Goal: Information Seeking & Learning: Learn about a topic

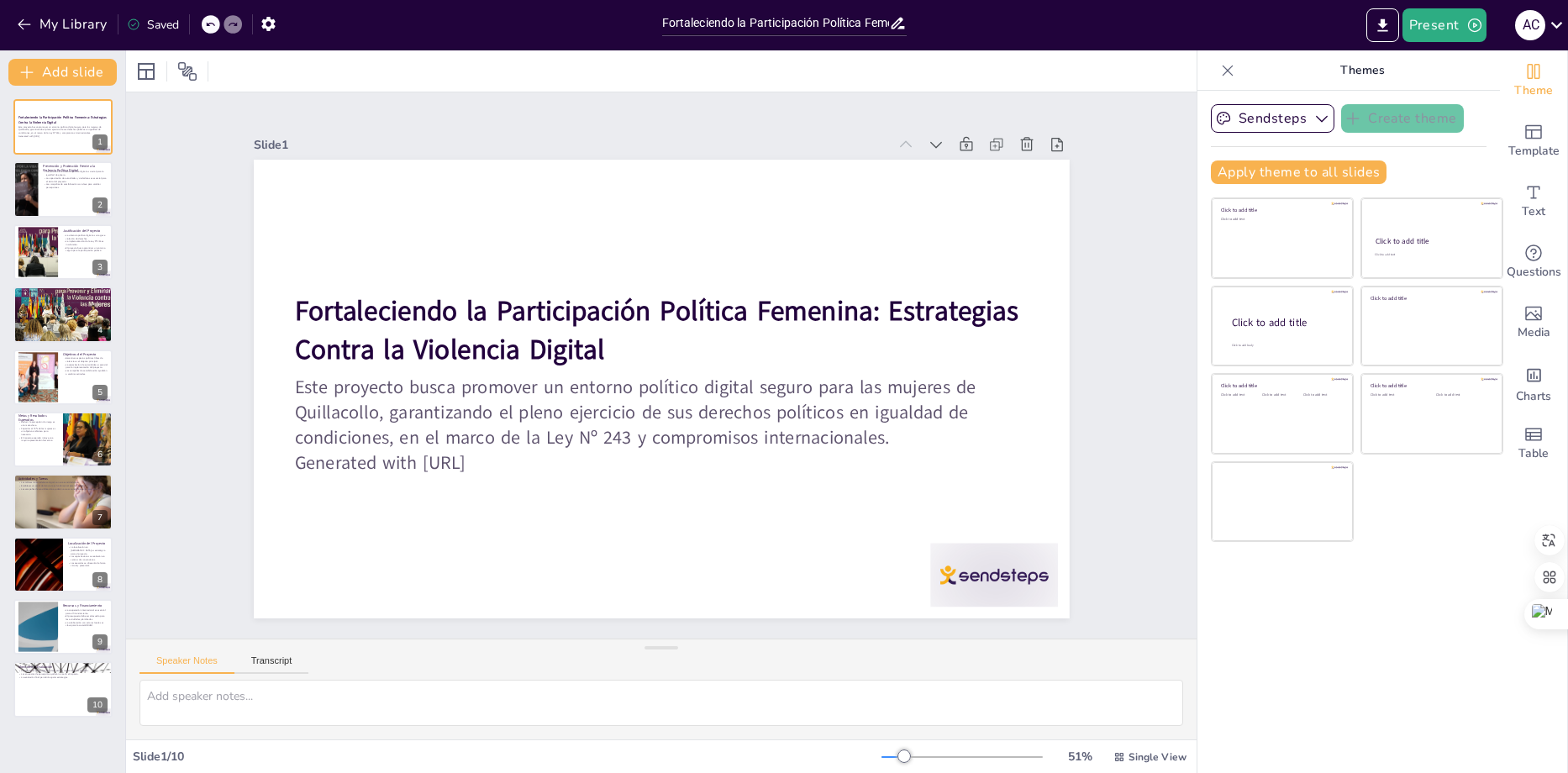
click at [78, 160] on div "Fortaleciendo la Participación Política Femenina: Estrategias Contra la Violenc…" at bounding box center [62, 409] width 125 height 618
click at [49, 186] on p "Las campañas de sensibilización son clave para cambiar percepciones." at bounding box center [75, 185] width 66 height 6
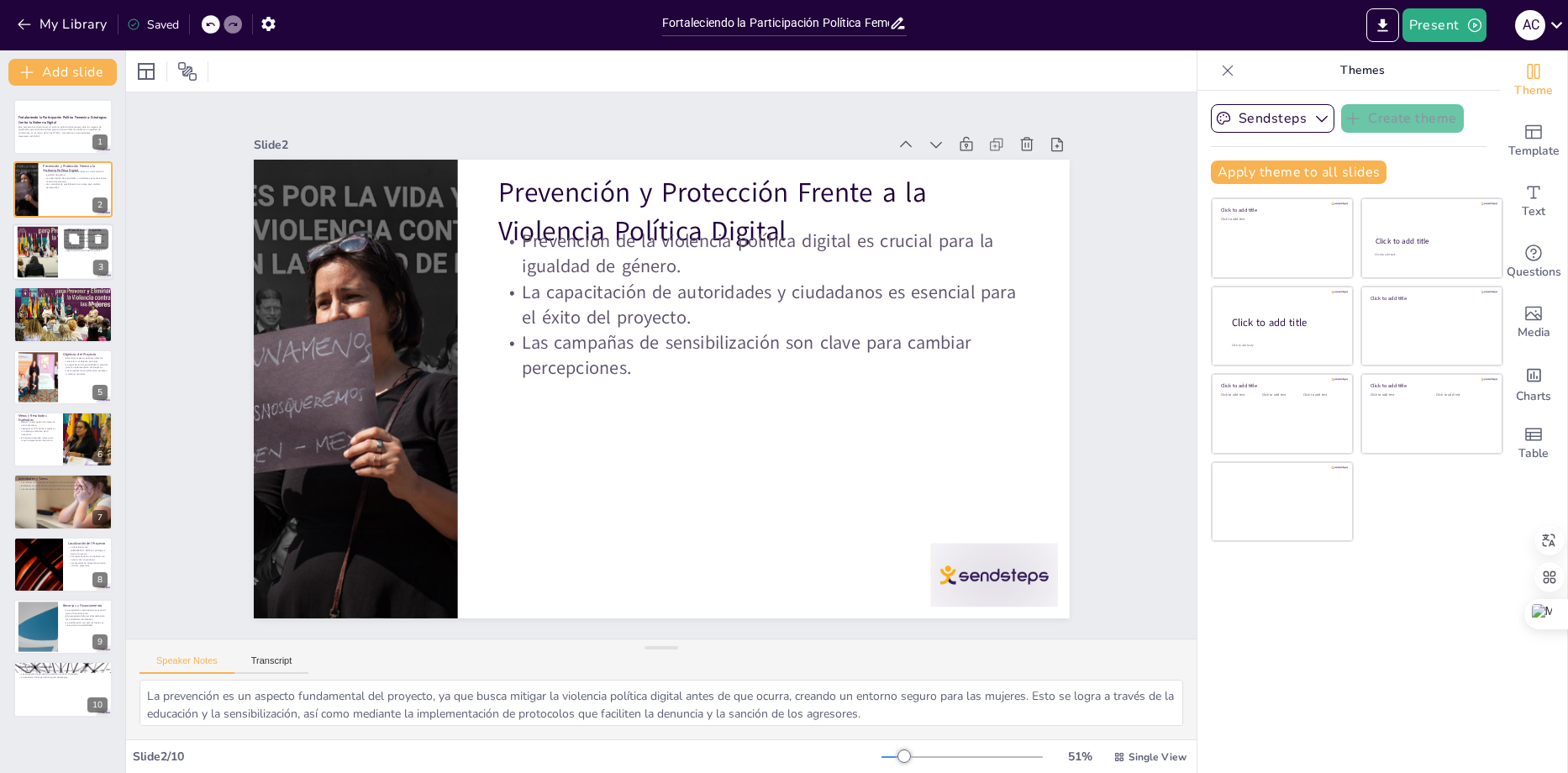
click at [53, 266] on div at bounding box center [38, 252] width 73 height 52
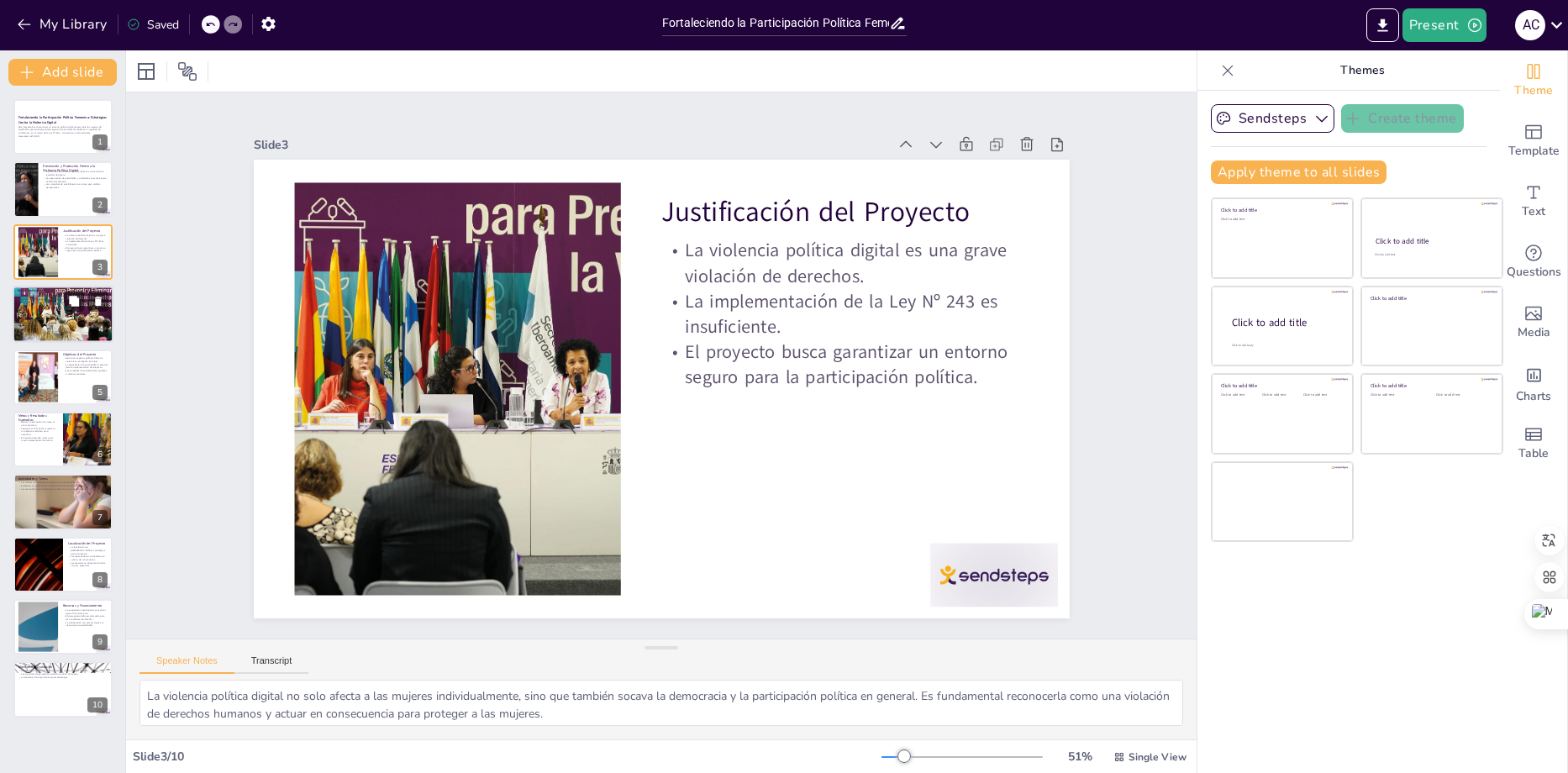
click at [55, 323] on div at bounding box center [62, 314] width 100 height 67
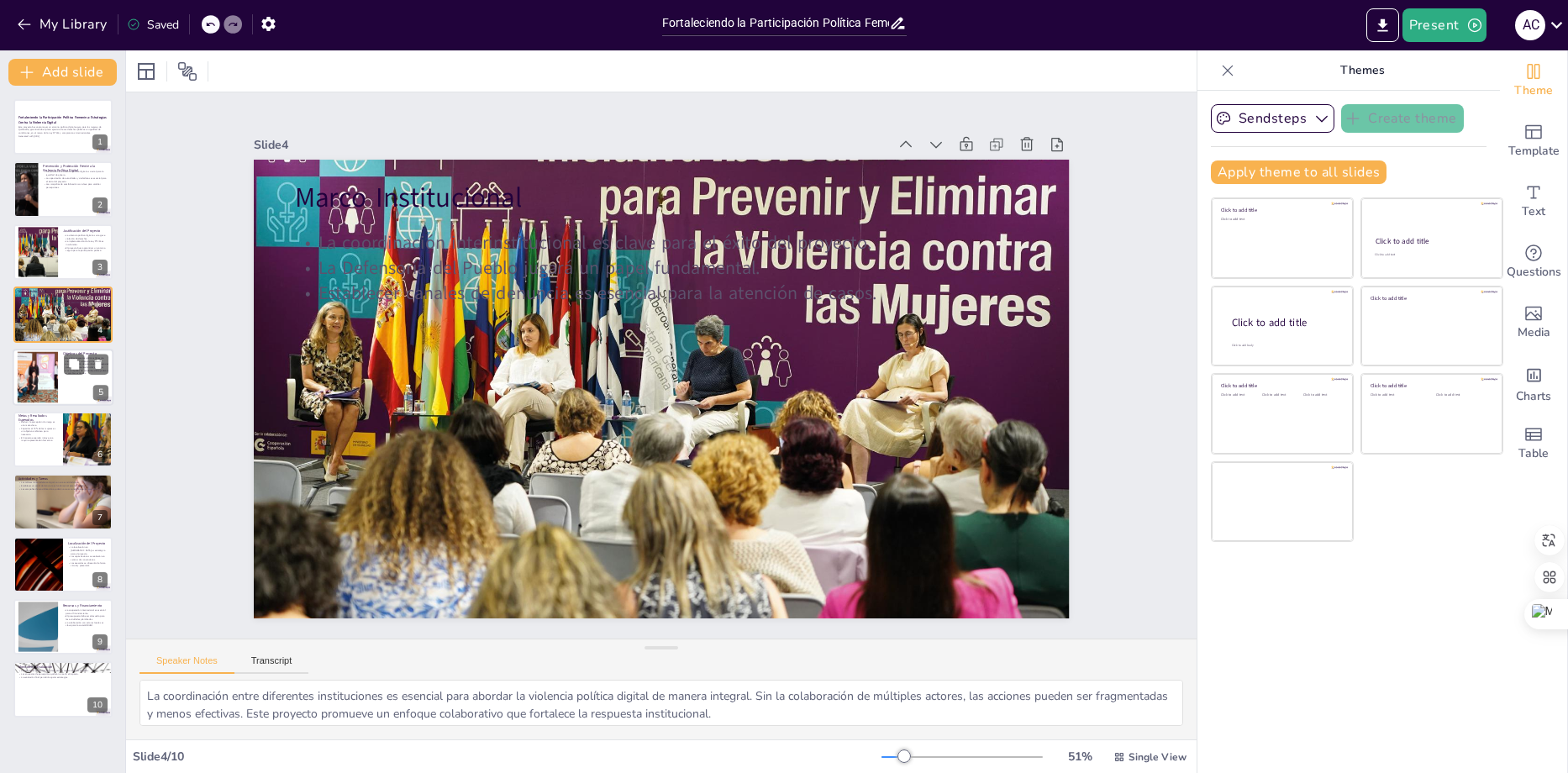
click at [50, 368] on div at bounding box center [38, 376] width 98 height 52
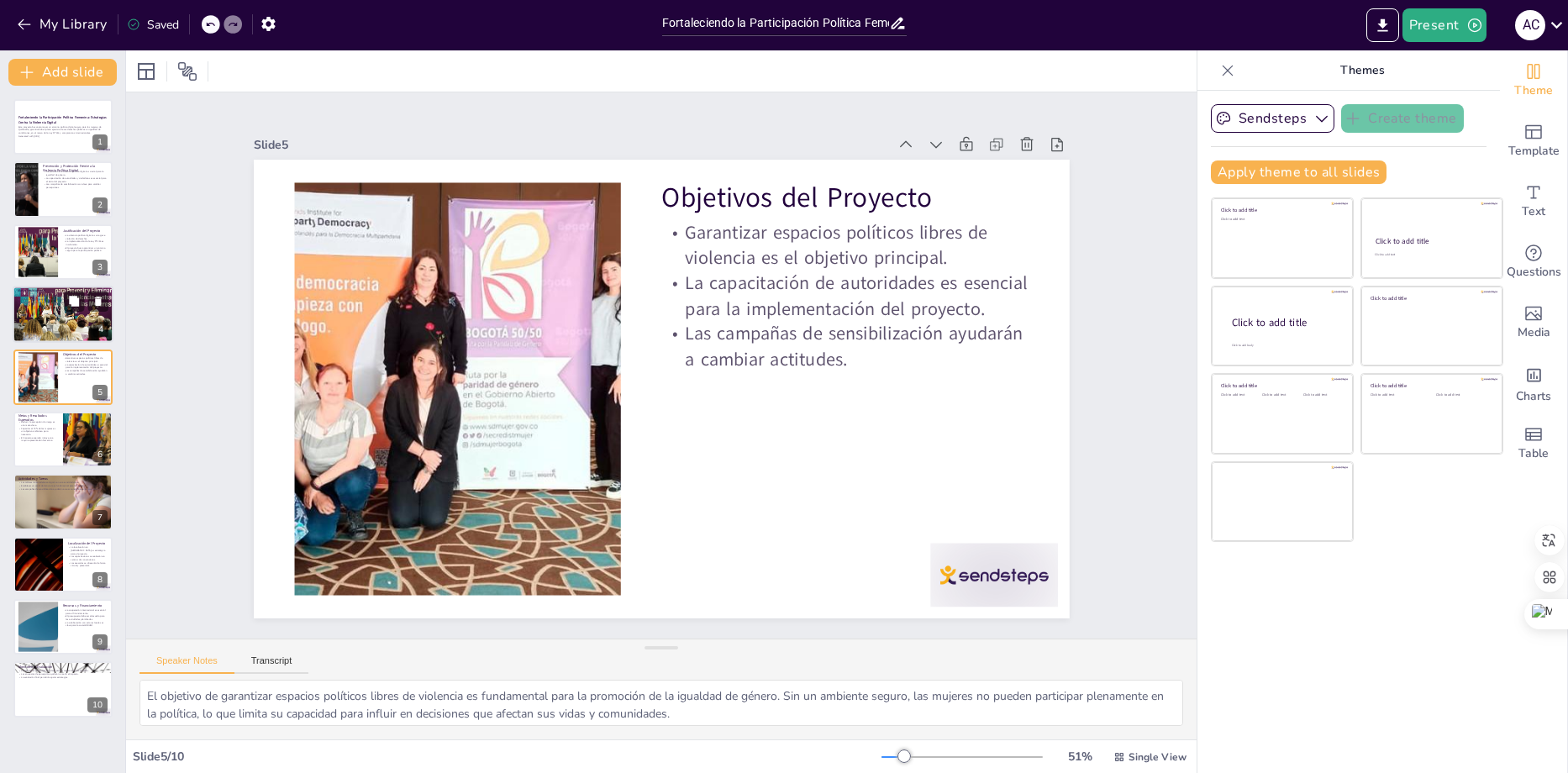
click at [51, 322] on div at bounding box center [62, 314] width 100 height 67
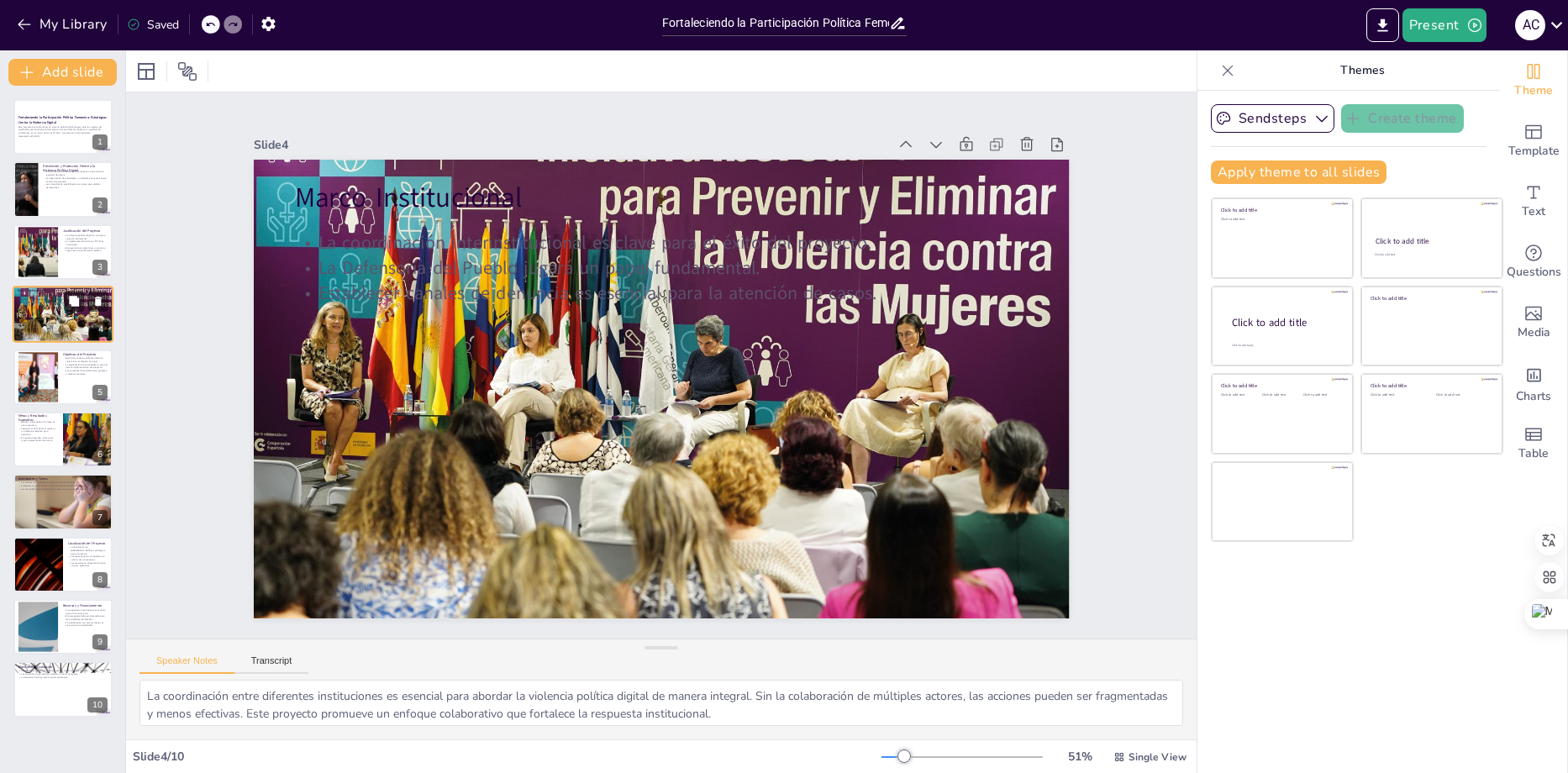
click at [55, 336] on div at bounding box center [62, 314] width 100 height 67
click at [73, 367] on icon at bounding box center [74, 364] width 10 height 10
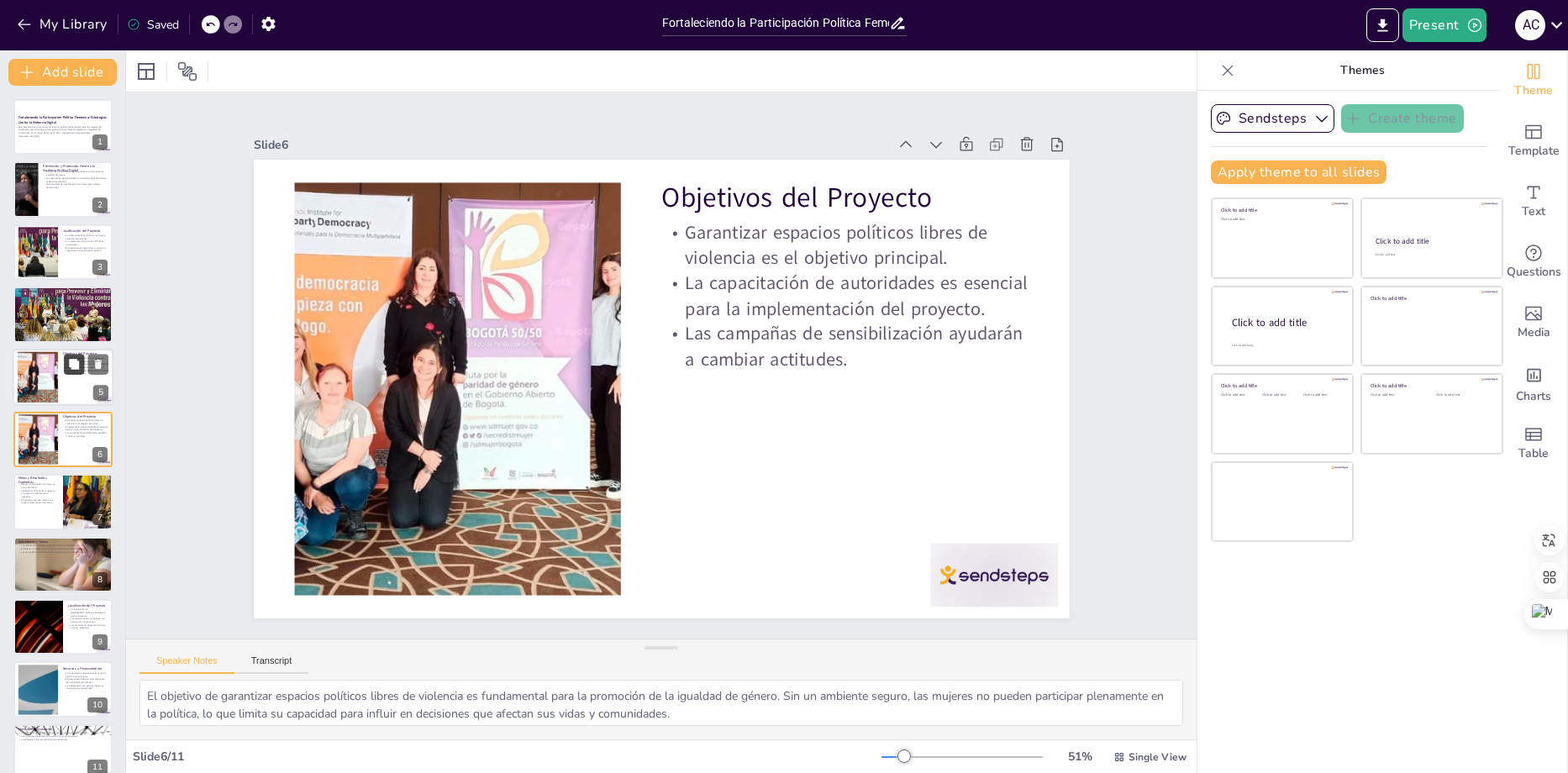
scroll to position [10, 0]
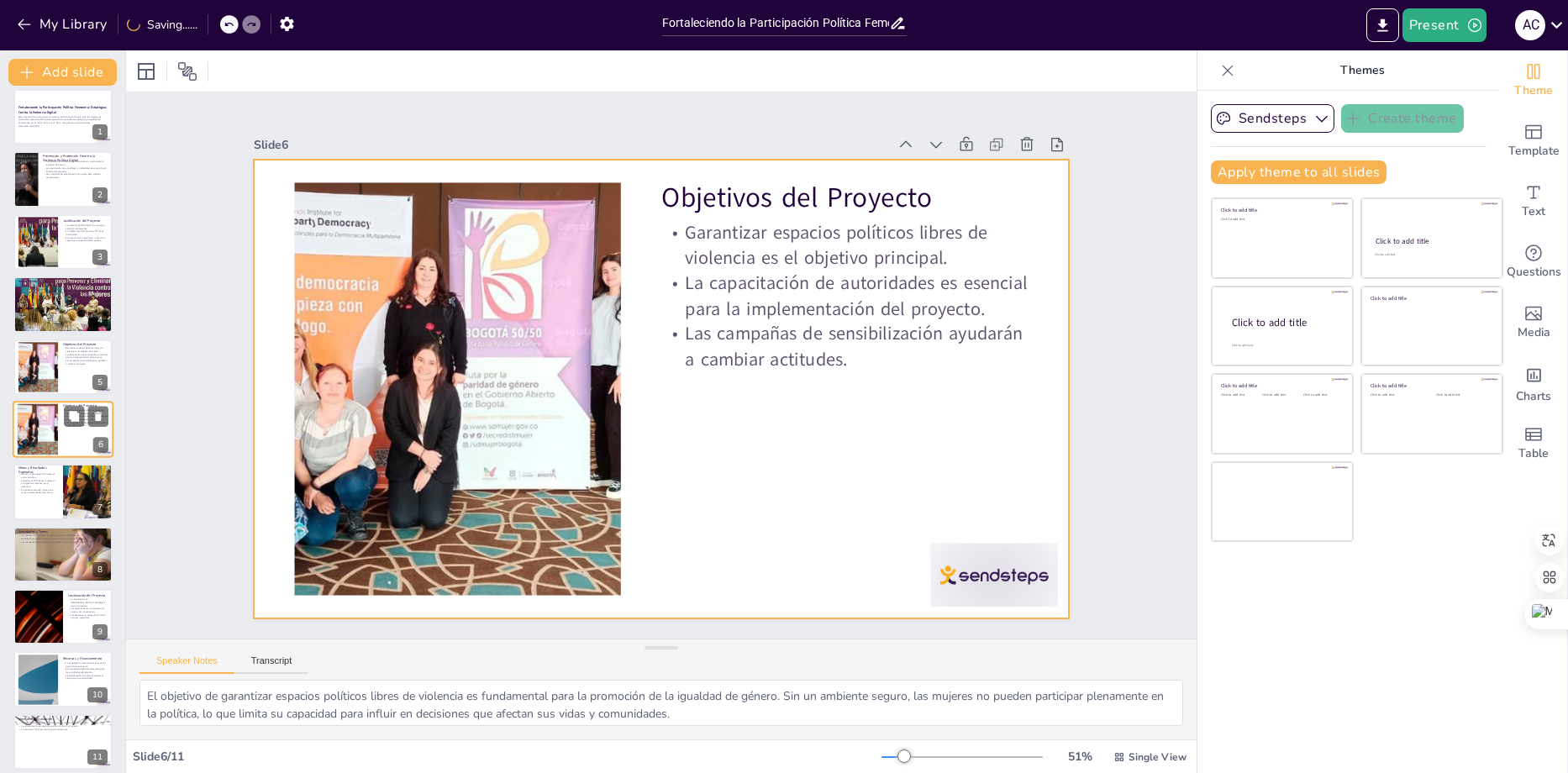
click at [67, 432] on div at bounding box center [62, 429] width 100 height 57
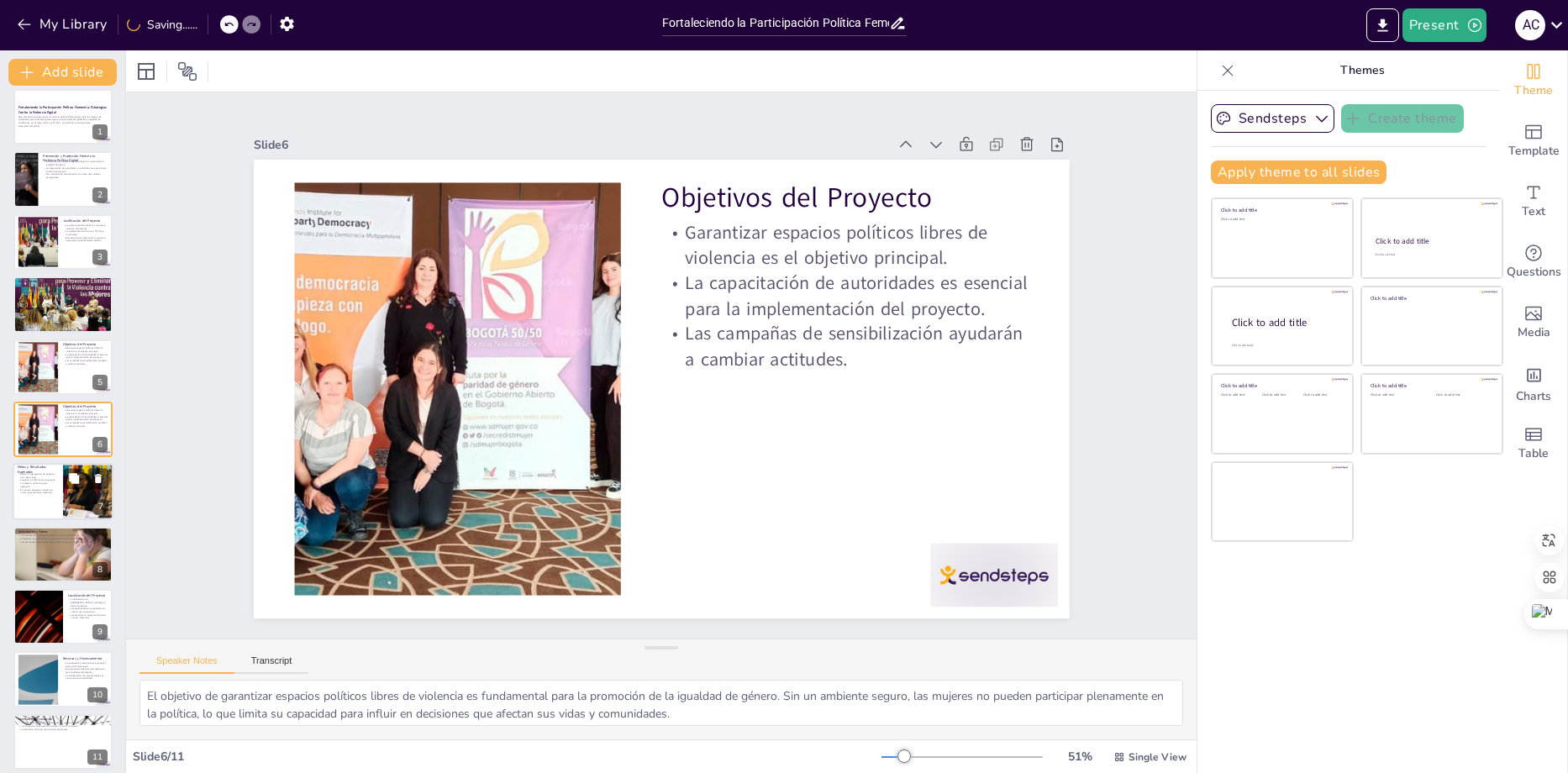
click at [67, 493] on div at bounding box center [87, 492] width 90 height 57
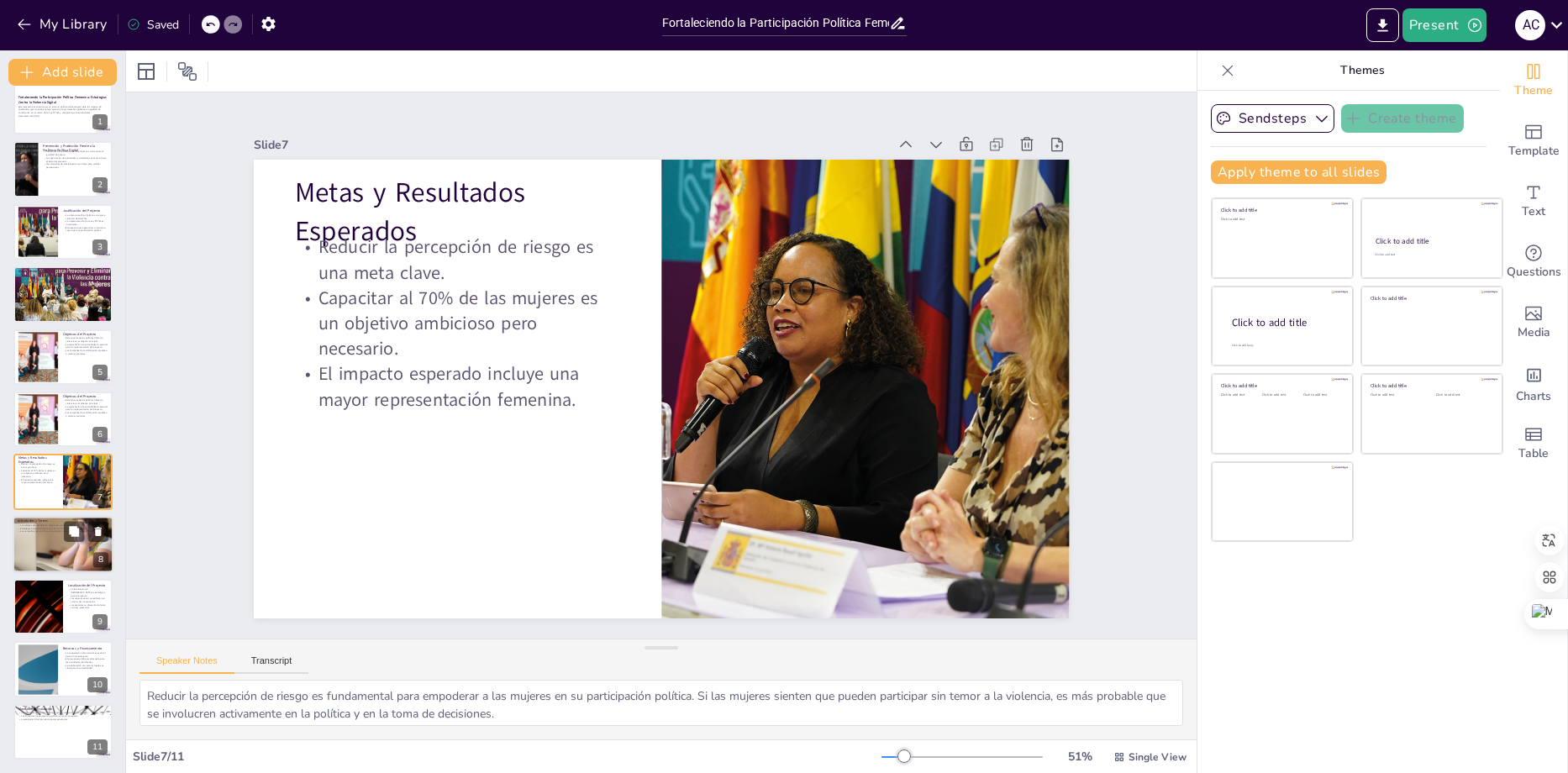
click at [59, 542] on div at bounding box center [62, 544] width 146 height 57
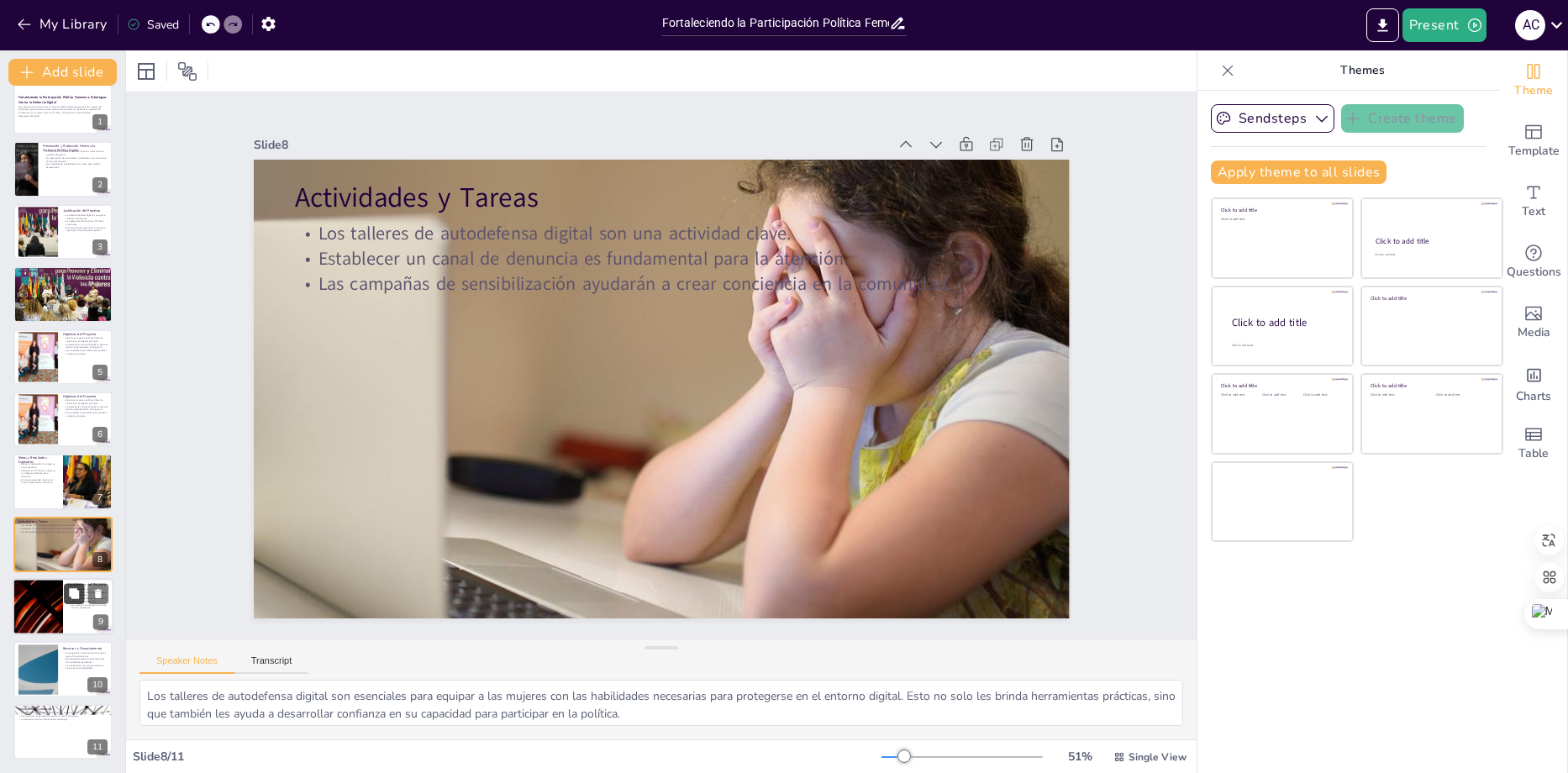
click at [65, 602] on button at bounding box center [73, 593] width 20 height 20
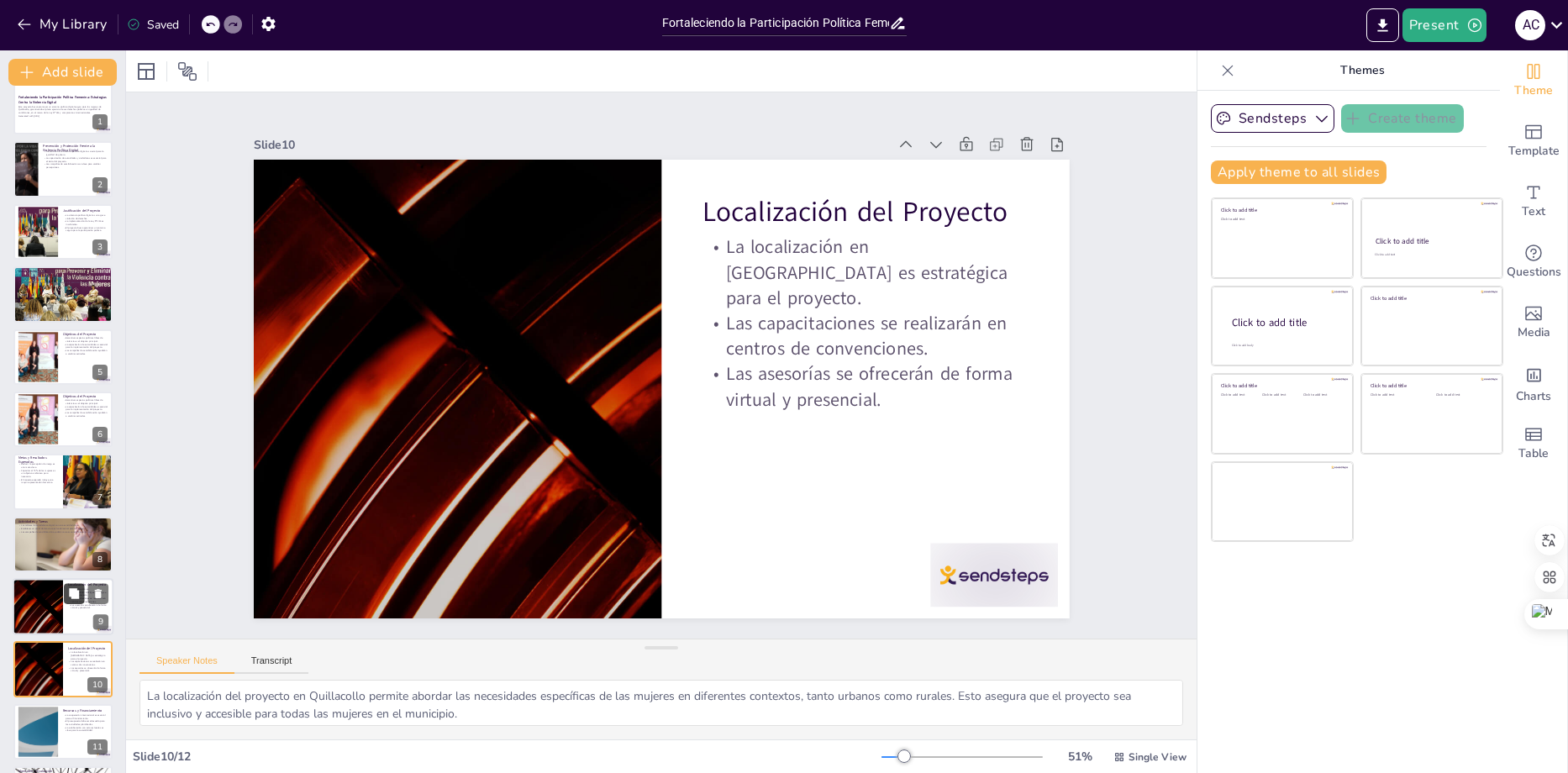
scroll to position [83, 0]
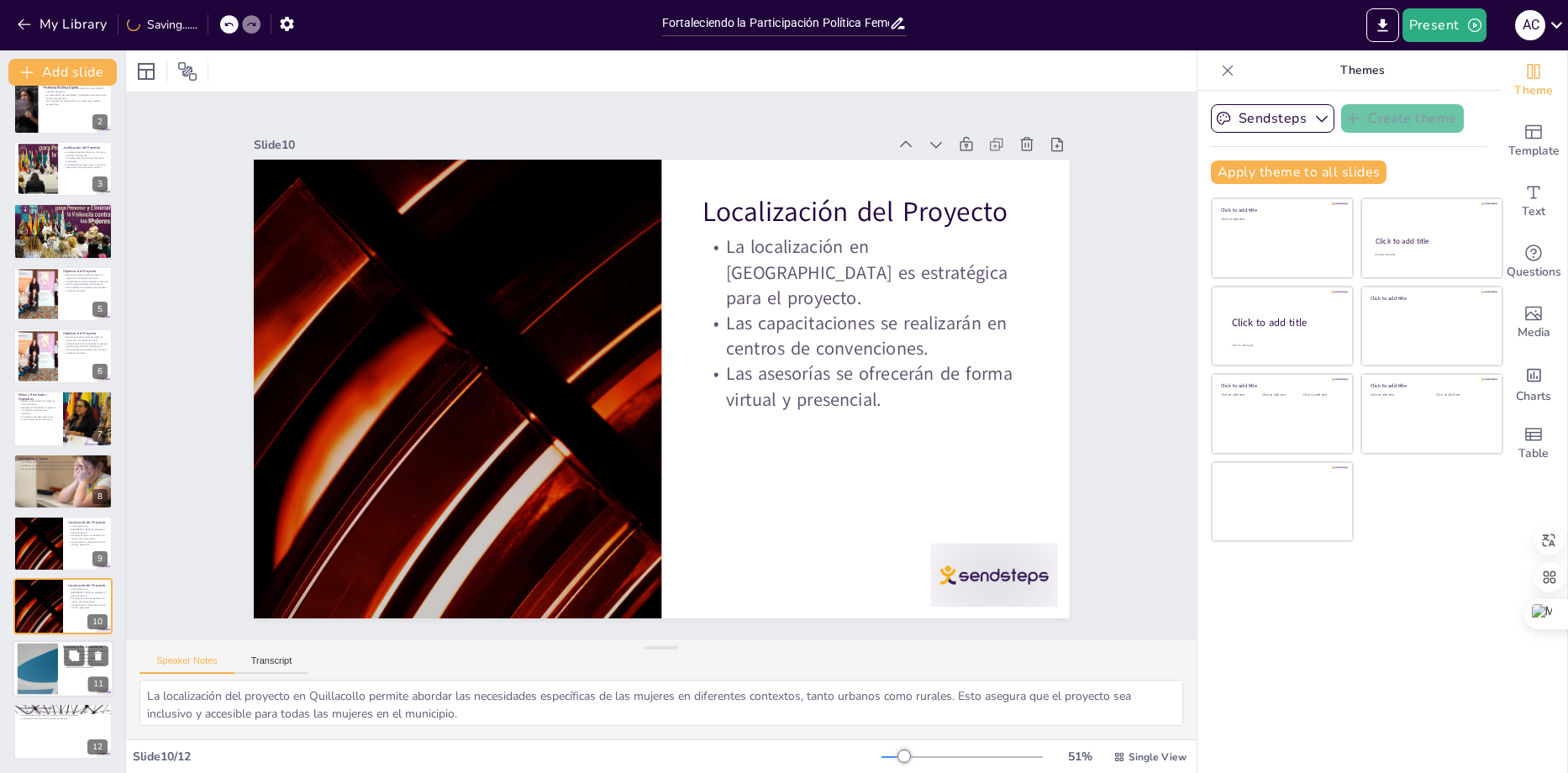
click at [38, 658] on div at bounding box center [38, 668] width 91 height 52
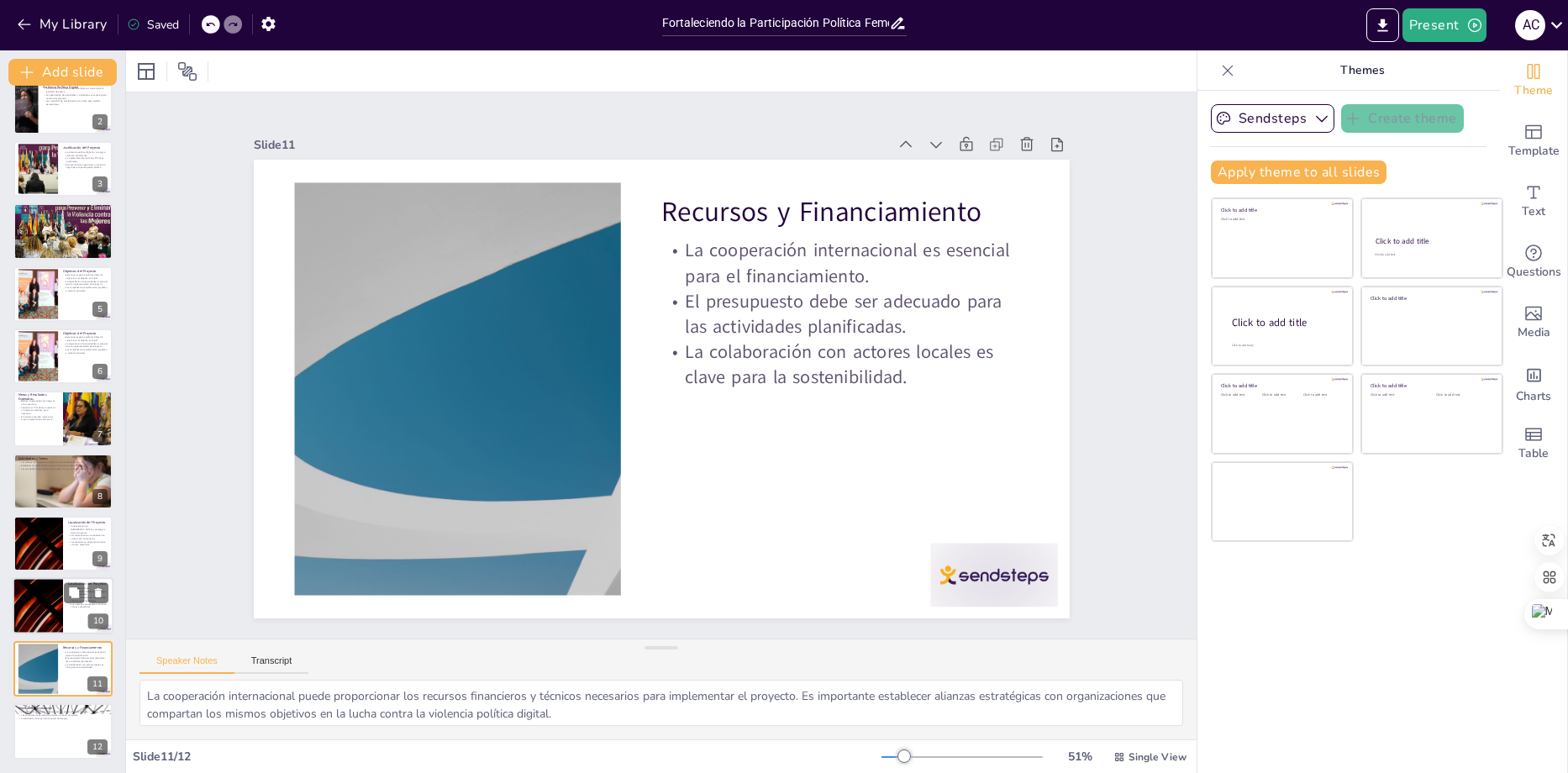
click at [45, 604] on div at bounding box center [38, 606] width 100 height 57
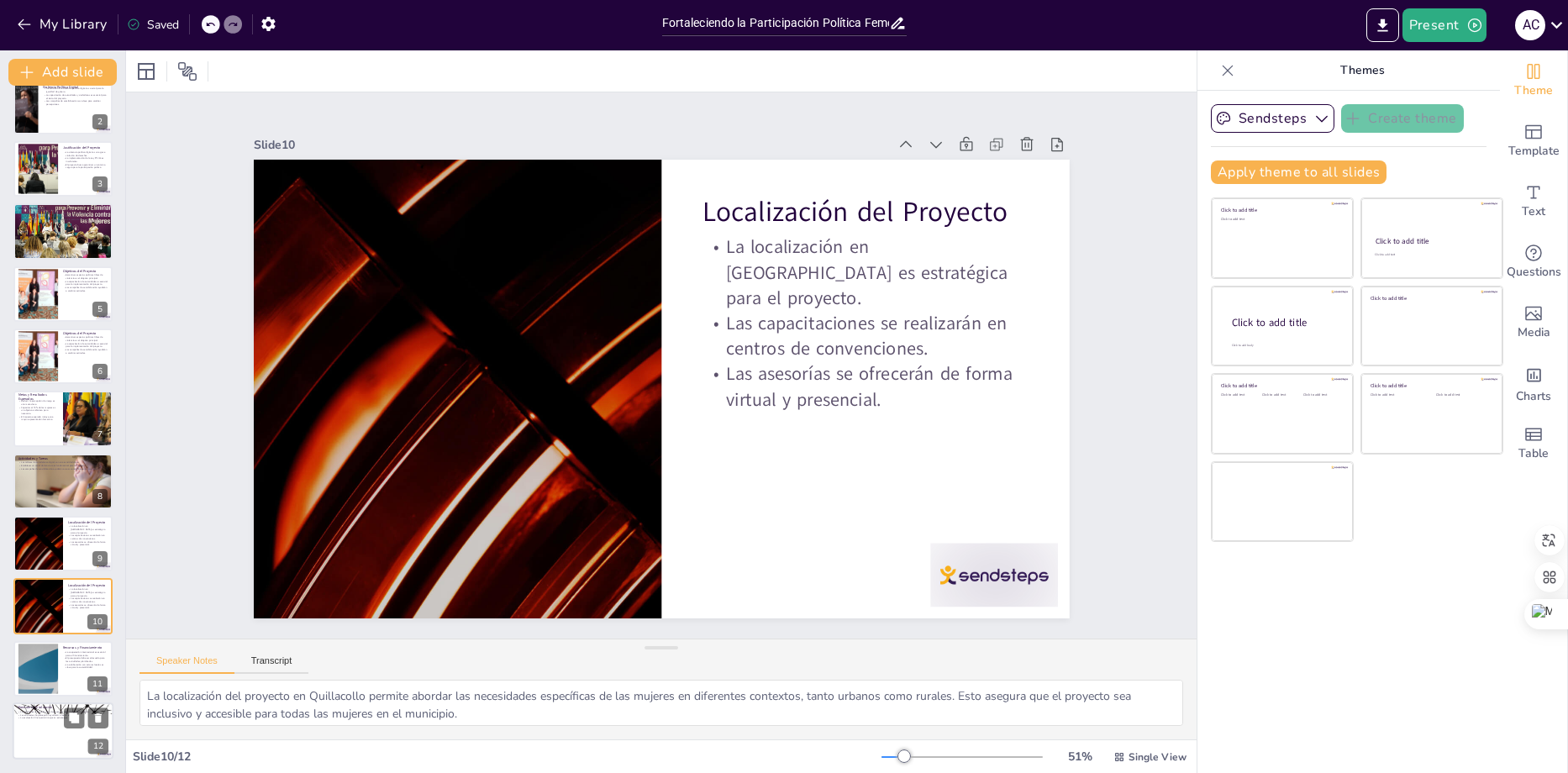
click at [53, 720] on p "La evaluación final permitirá ajustar estrategias." at bounding box center [63, 719] width 91 height 3
